Goal: Browse casually: Explore the website without a specific task or goal

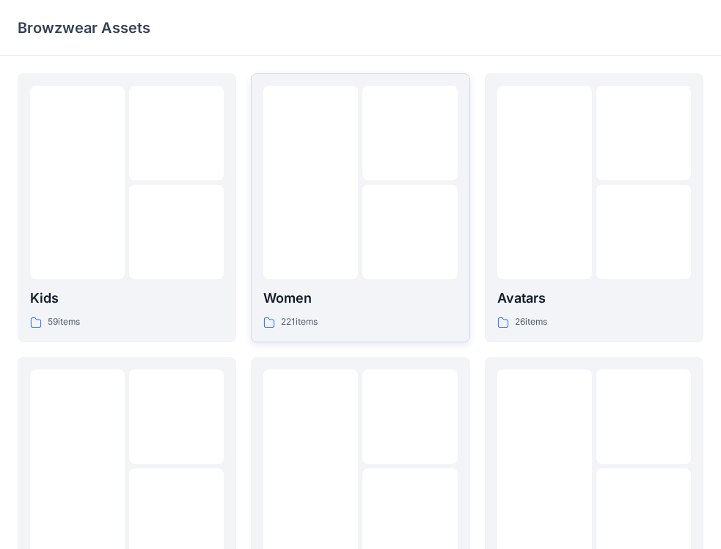
click at [279, 232] on div at bounding box center [310, 183] width 95 height 194
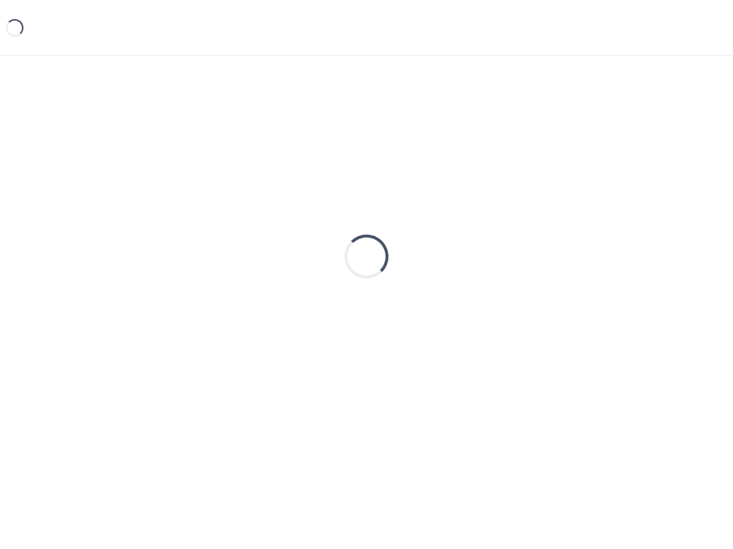
click at [279, 232] on div "Loading..." at bounding box center [367, 256] width 698 height 367
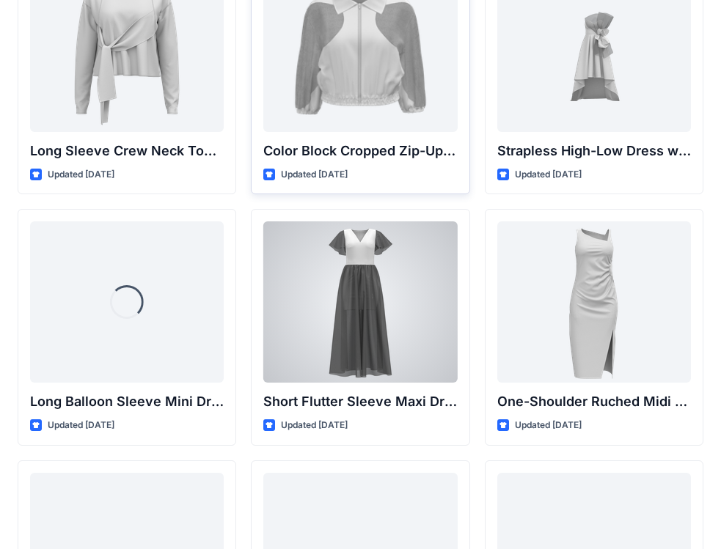
scroll to position [584, 0]
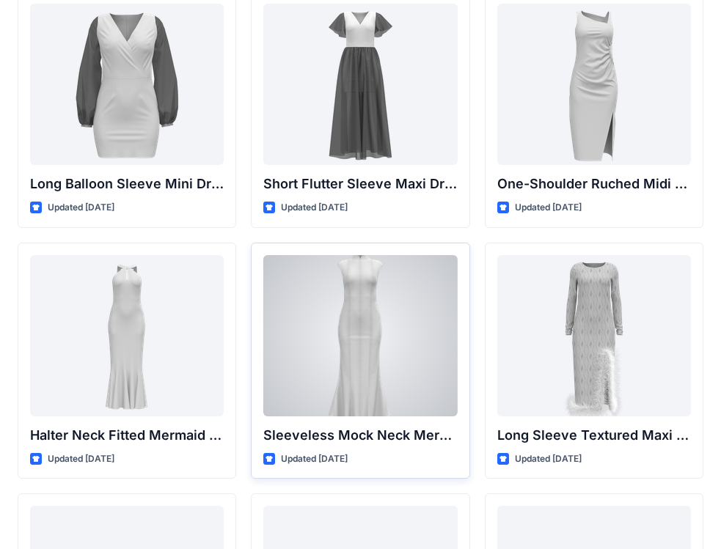
click at [380, 292] on div at bounding box center [360, 335] width 194 height 161
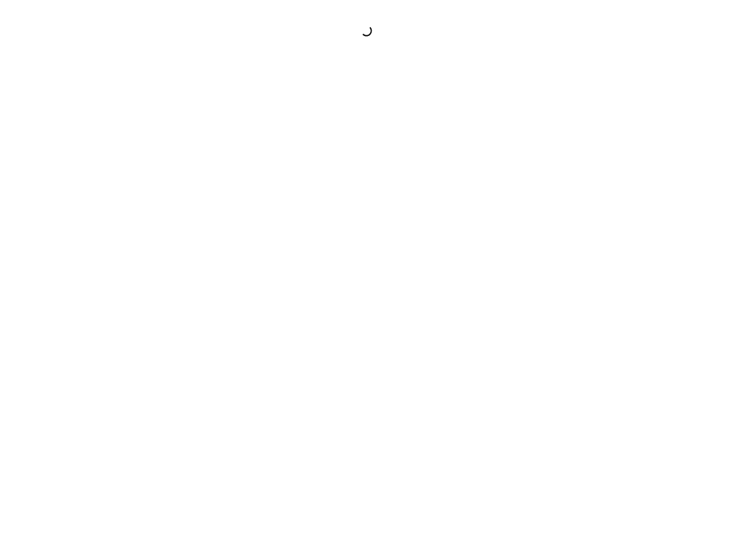
click at [380, 292] on div at bounding box center [366, 274] width 733 height 549
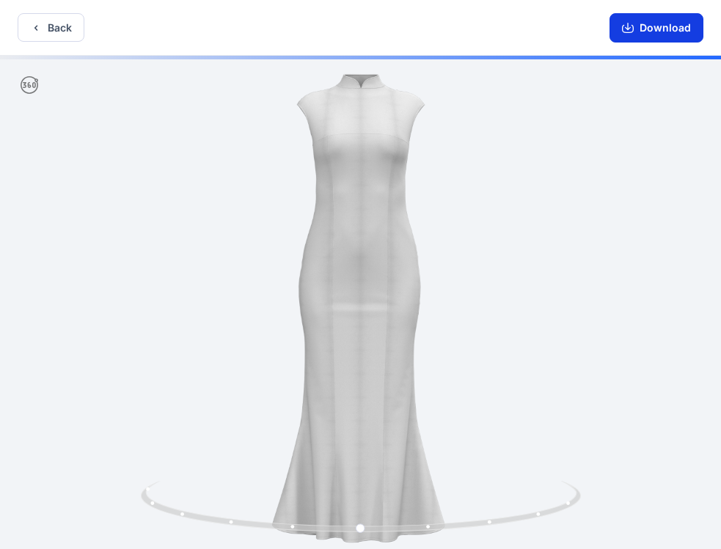
click at [634, 24] on icon "button" at bounding box center [628, 28] width 12 height 12
click at [56, 34] on button "Back" at bounding box center [51, 27] width 67 height 29
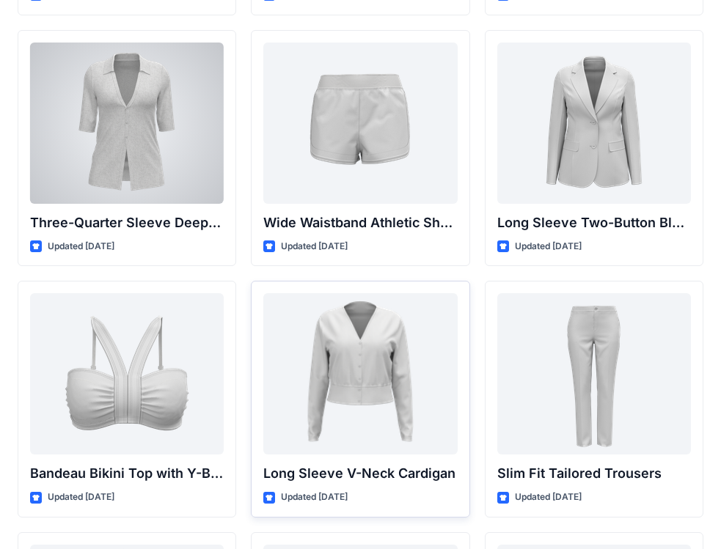
scroll to position [1318, 0]
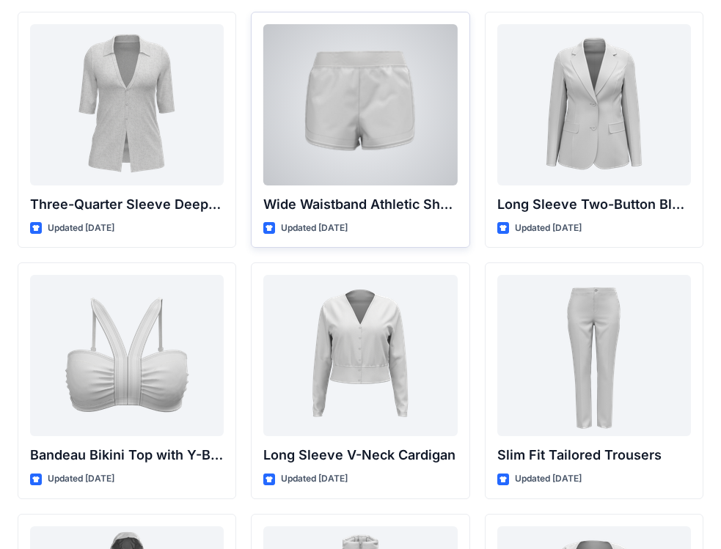
click at [366, 83] on div at bounding box center [360, 104] width 194 height 161
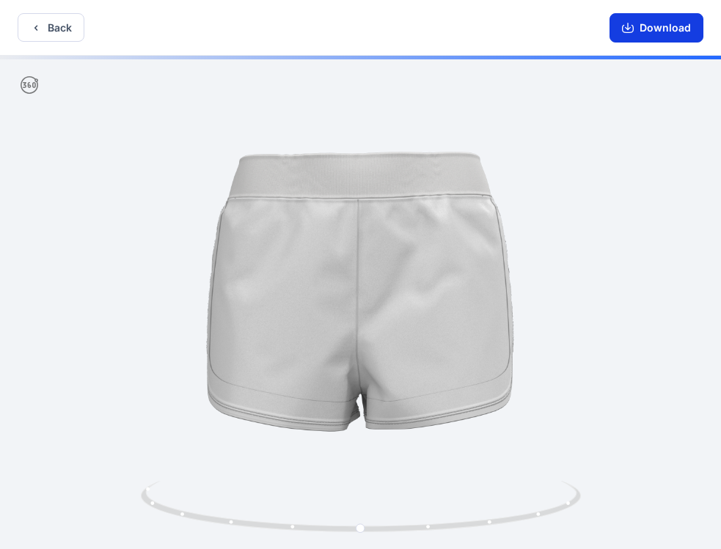
click at [628, 24] on icon "button" at bounding box center [628, 28] width 12 height 12
click at [616, 221] on div at bounding box center [360, 304] width 721 height 496
